Goal: Information Seeking & Learning: Understand process/instructions

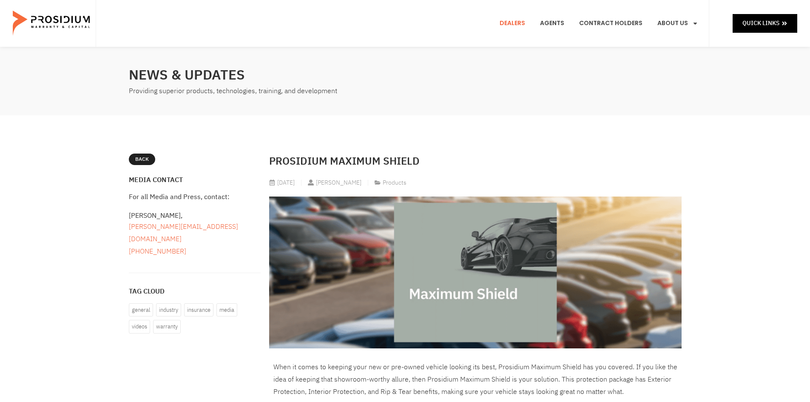
click at [515, 22] on link "Dealers" at bounding box center [512, 23] width 38 height 31
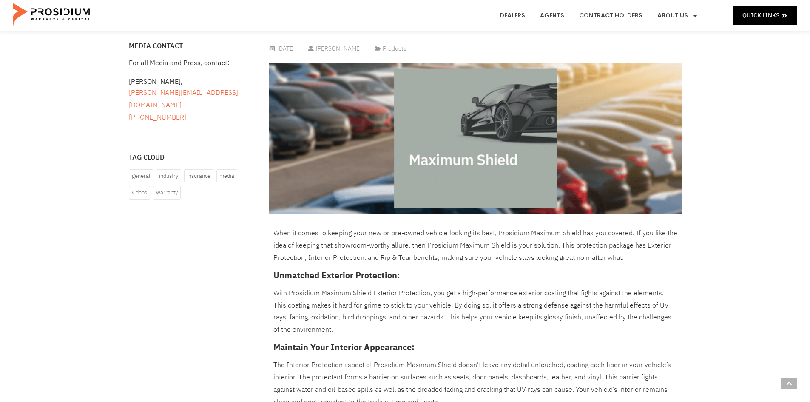
scroll to position [85, 0]
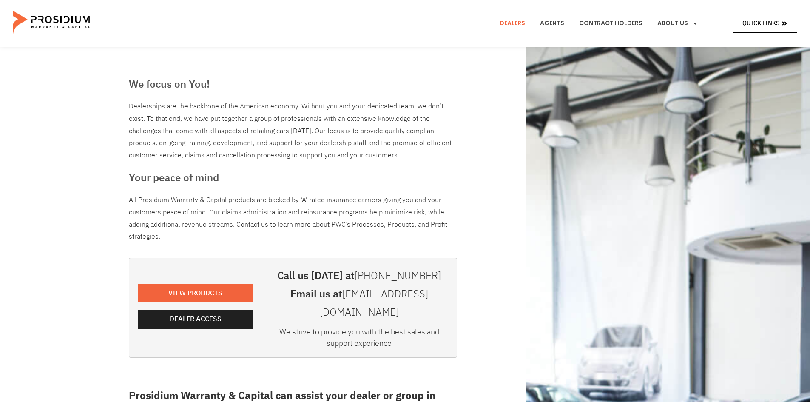
click at [772, 23] on span "Quick Links" at bounding box center [761, 23] width 37 height 11
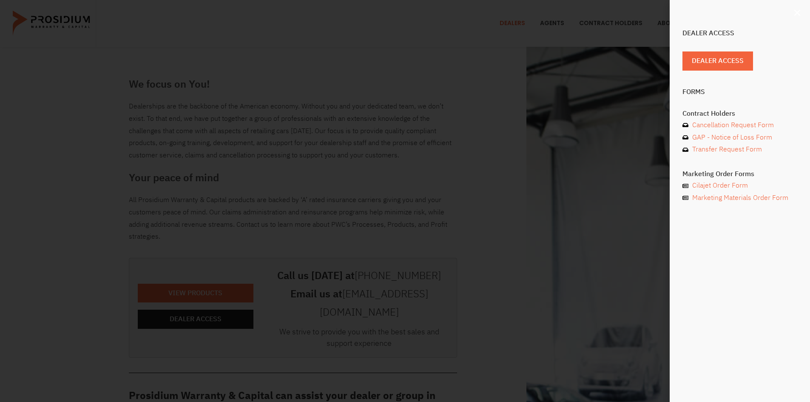
click at [796, 14] on icon "Close" at bounding box center [797, 13] width 9 height 9
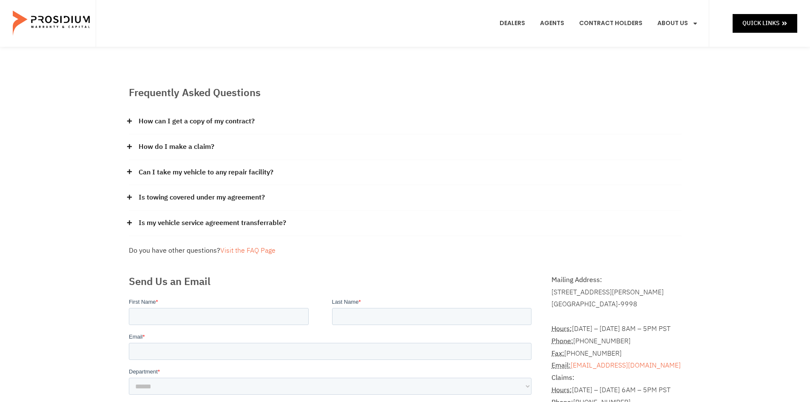
click at [194, 148] on link "How do I make a claim?" at bounding box center [177, 147] width 76 height 12
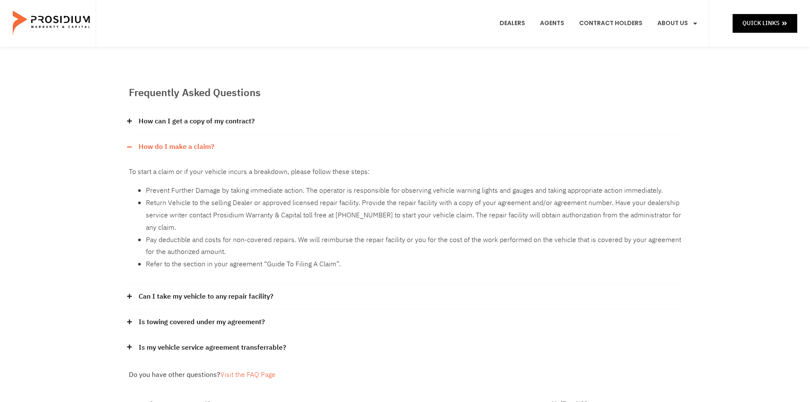
click at [101, 182] on div "Frequently Asked Questions How can I get a copy of my contract? Please contact …" at bounding box center [405, 386] width 810 height 678
click at [394, 66] on div "Frequently Asked Questions How can I get a copy of my contract? Please contact …" at bounding box center [406, 386] width 562 height 678
